Goal: Navigation & Orientation: Find specific page/section

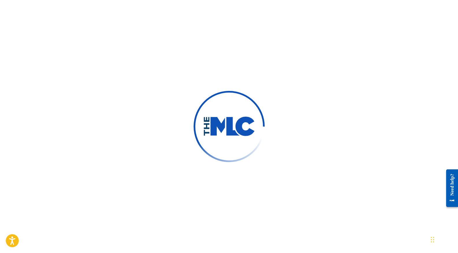
drag, startPoint x: 371, startPoint y: 39, endPoint x: 370, endPoint y: 51, distance: 11.9
click at [370, 51] on div at bounding box center [229, 126] width 458 height 253
